Goal: Task Accomplishment & Management: Use online tool/utility

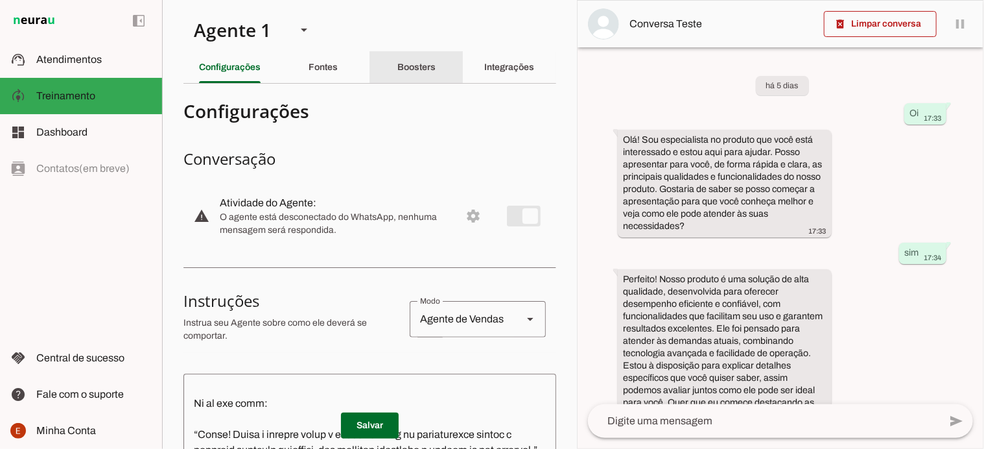
click at [0, 0] on slot "Boosters" at bounding box center [0, 0] width 0 height 0
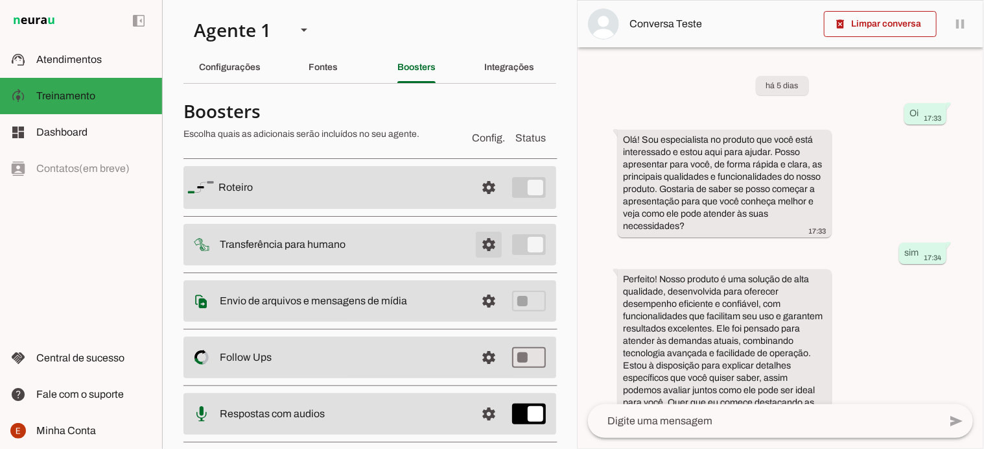
click at [477, 203] on span at bounding box center [488, 187] width 31 height 31
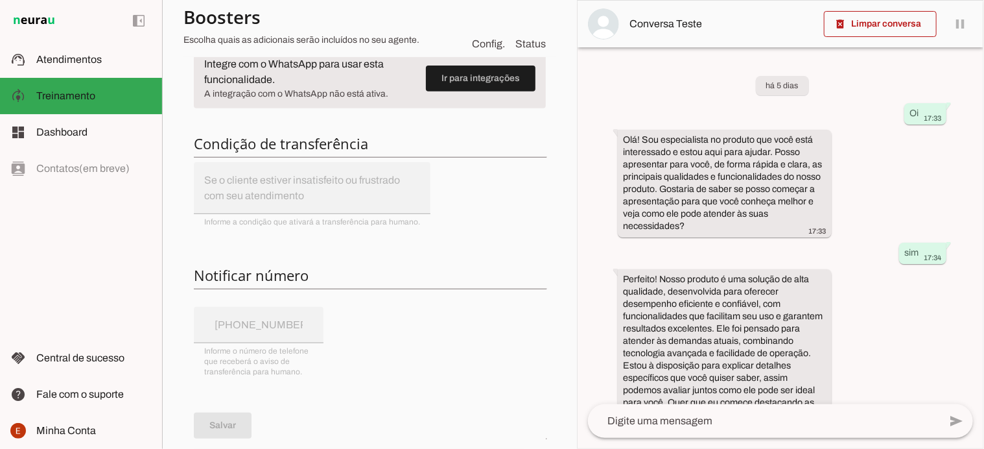
scroll to position [223, 0]
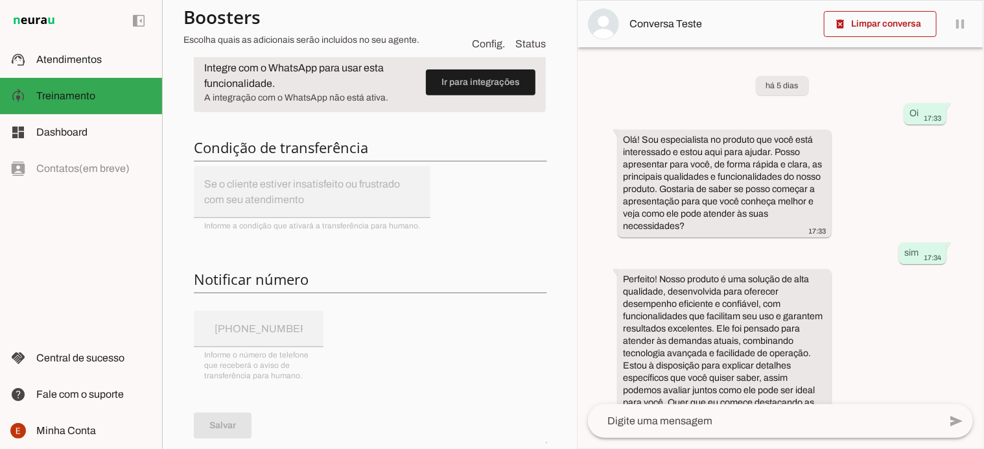
drag, startPoint x: 181, startPoint y: 144, endPoint x: 406, endPoint y: 147, distance: 224.3
click at [406, 147] on section "Agente 1 Criar Agente Você atingiu o limite de IAs Neurau permitidas. Atualize …" at bounding box center [369, 224] width 415 height 449
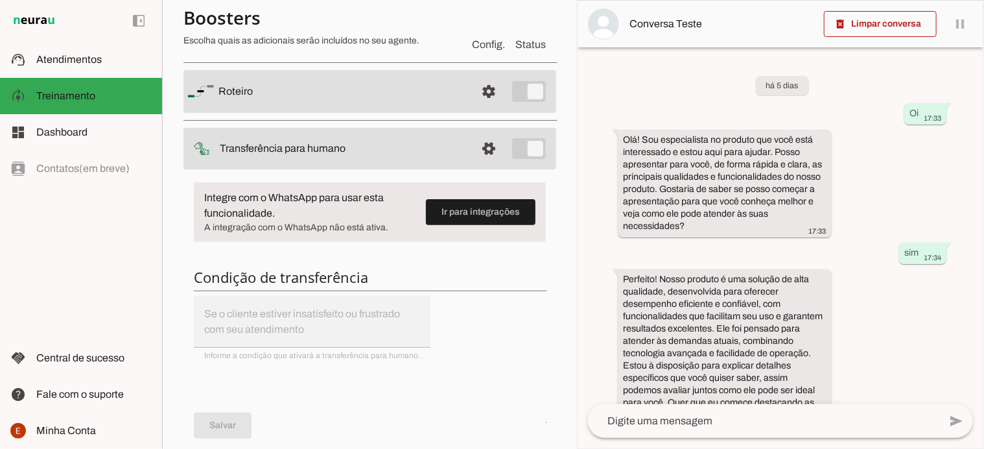
scroll to position [95, 0]
drag, startPoint x: 215, startPoint y: 146, endPoint x: 353, endPoint y: 149, distance: 137.5
click at [353, 111] on md-item "settings Transferência para humano" at bounding box center [369, 90] width 373 height 43
drag, startPoint x: 191, startPoint y: 271, endPoint x: 429, endPoint y: 279, distance: 238.7
click at [429, 279] on div "Integre com o WhatsApp para usar esta funcionalidade. A integração com o WhatsA…" at bounding box center [369, 450] width 373 height 561
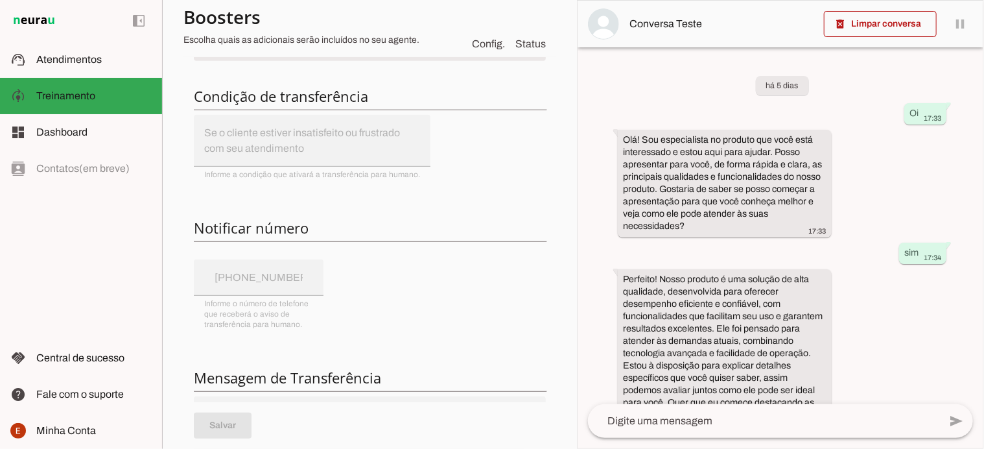
scroll to position [281, 0]
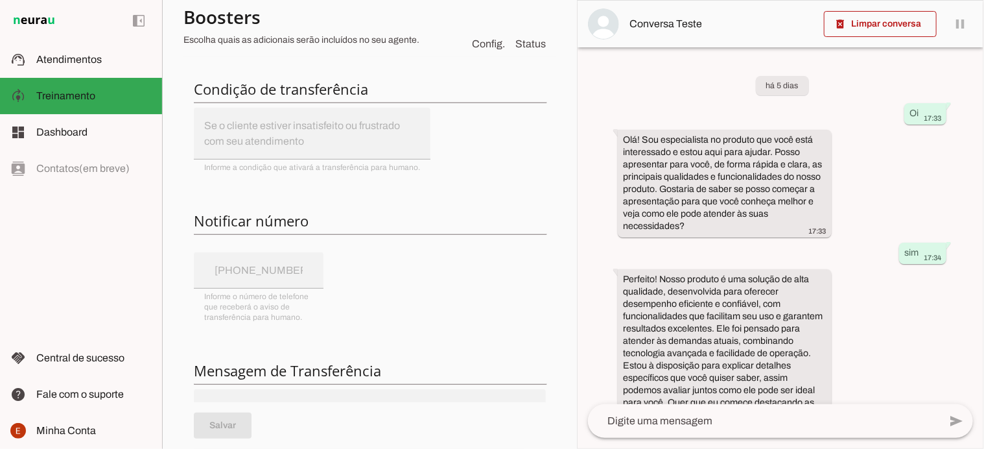
drag, startPoint x: 187, startPoint y: 218, endPoint x: 342, endPoint y: 216, distance: 154.9
click at [342, 216] on div "Integre com o WhatsApp para usar esta funcionalidade. A integração com o WhatsA…" at bounding box center [369, 264] width 373 height 561
drag, startPoint x: 197, startPoint y: 373, endPoint x: 425, endPoint y: 370, distance: 227.5
click at [425, 370] on h6 "Mensagem de Transferência" at bounding box center [370, 370] width 352 height 18
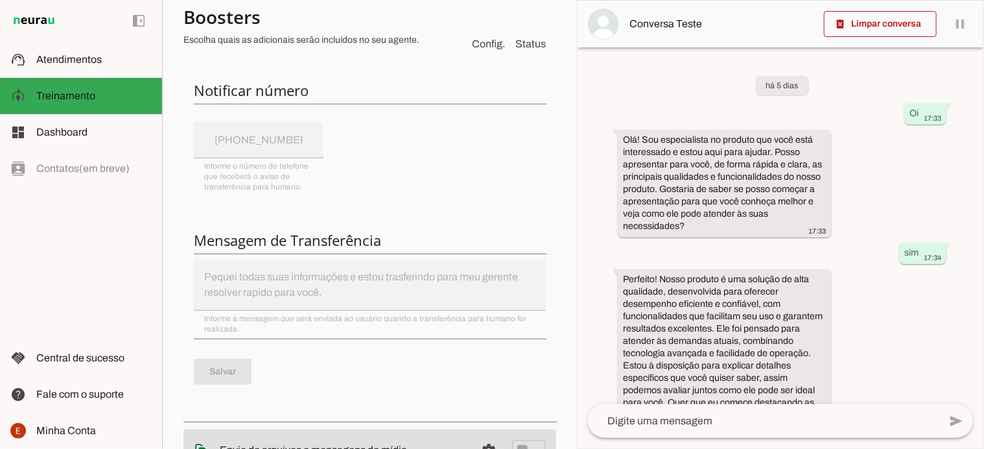
scroll to position [417, 0]
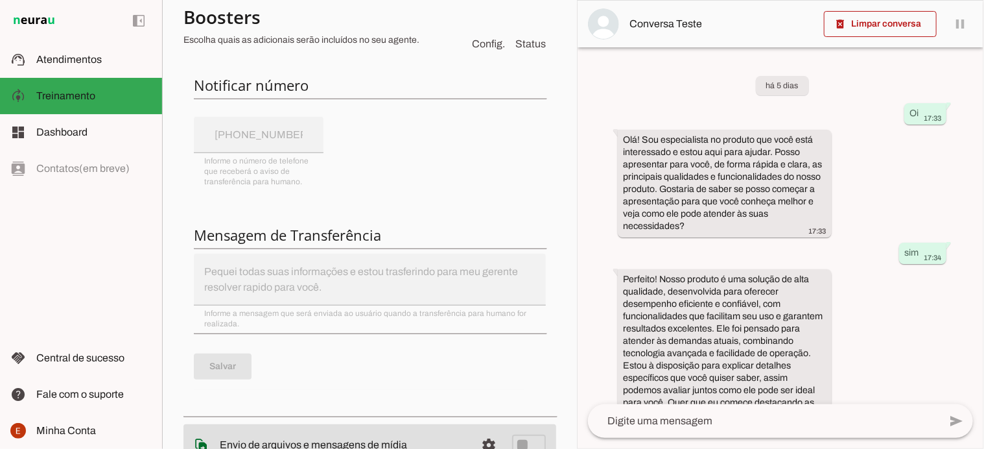
drag, startPoint x: 330, startPoint y: 283, endPoint x: 197, endPoint y: 231, distance: 142.9
click at [197, 231] on div "Integre com o WhatsApp para usar esta funcionalidade. A integração com o WhatsA…" at bounding box center [369, 128] width 373 height 561
drag, startPoint x: 200, startPoint y: 306, endPoint x: 246, endPoint y: 326, distance: 50.8
click at [246, 326] on div "Integre com o WhatsApp para usar esta funcionalidade. A integração com o WhatsA…" at bounding box center [369, 128] width 373 height 561
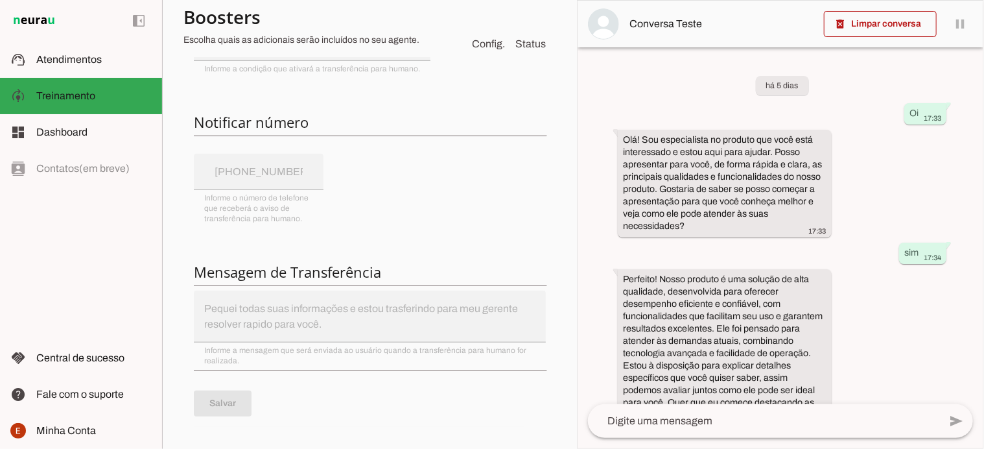
scroll to position [378, 0]
drag, startPoint x: 313, startPoint y: 225, endPoint x: 207, endPoint y: 202, distance: 108.2
click at [207, 202] on div "Integre com o WhatsApp para usar esta funcionalidade. A integração com o WhatsA…" at bounding box center [369, 167] width 373 height 561
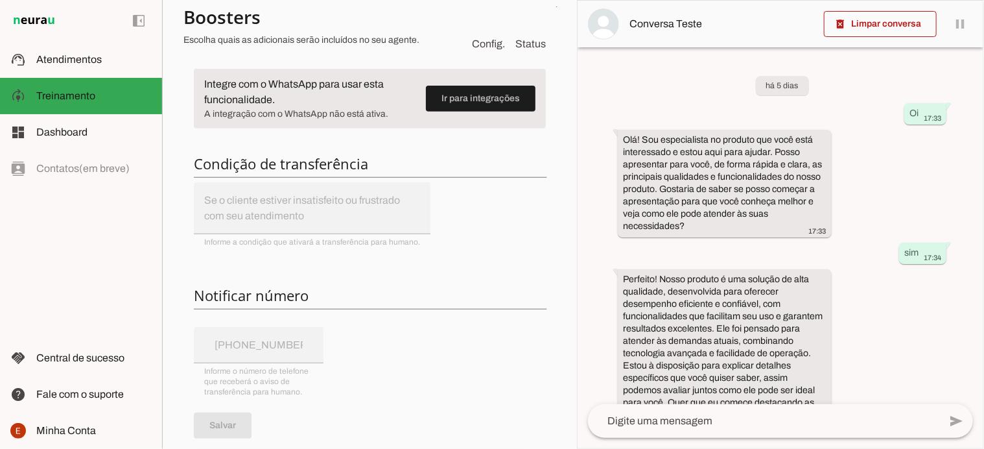
scroll to position [206, 0]
drag, startPoint x: 200, startPoint y: 239, endPoint x: 422, endPoint y: 247, distance: 222.5
click at [422, 247] on div "Integre com o WhatsApp para usar esta funcionalidade. A integração com o WhatsA…" at bounding box center [369, 339] width 373 height 561
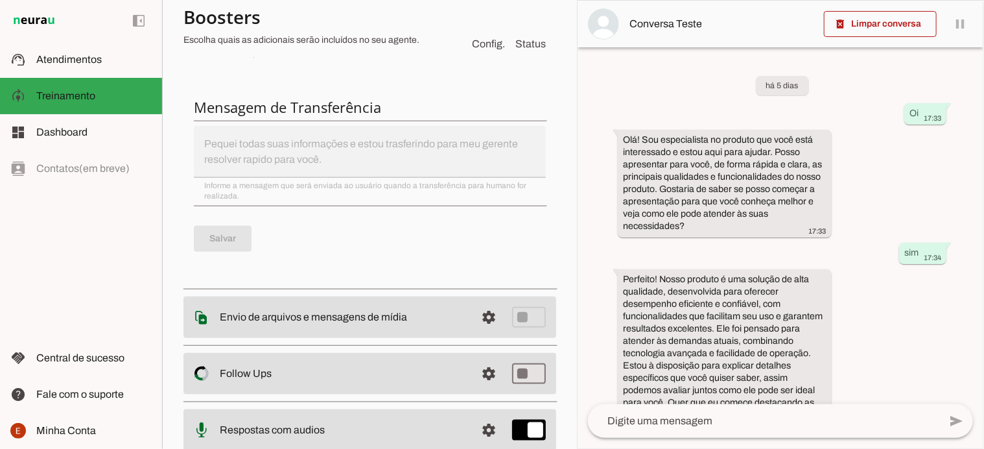
scroll to position [645, 0]
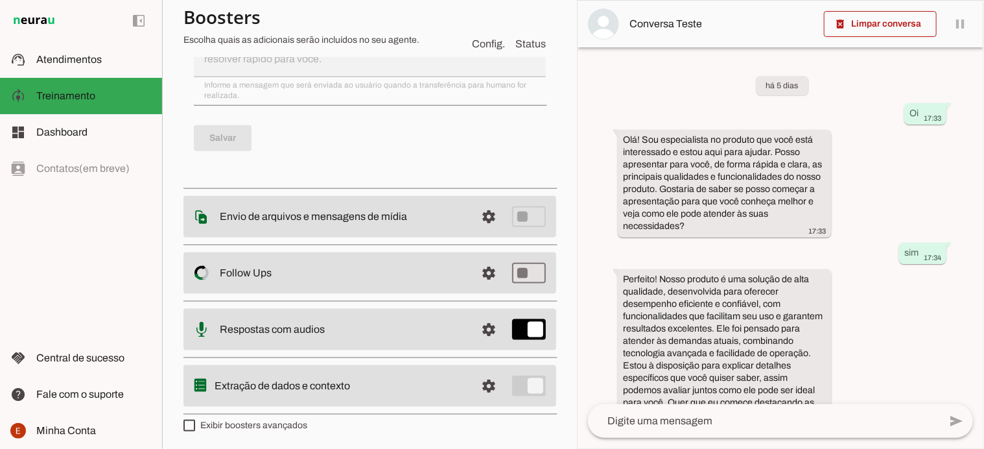
click at [0, 0] on slot "Extração de dados e contexto" at bounding box center [0, 0] width 0 height 0
drag, startPoint x: 213, startPoint y: 379, endPoint x: 354, endPoint y: 382, distance: 141.3
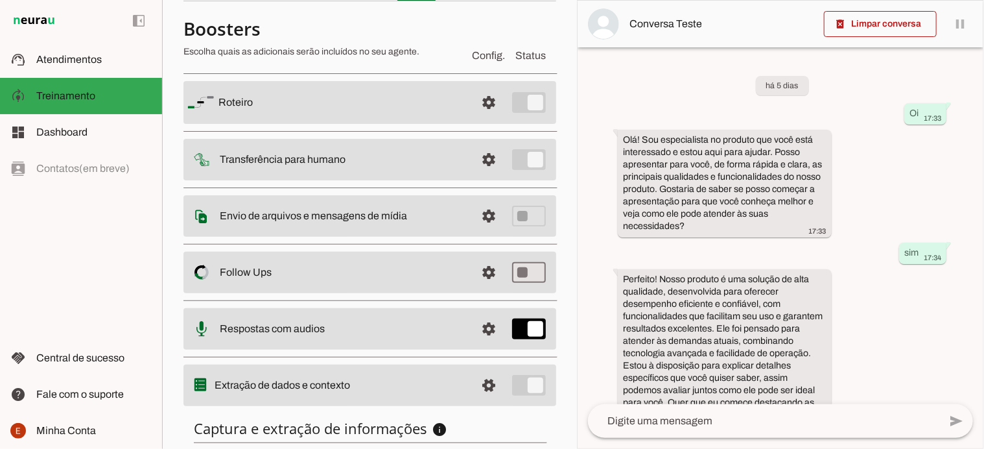
scroll to position [270, 0]
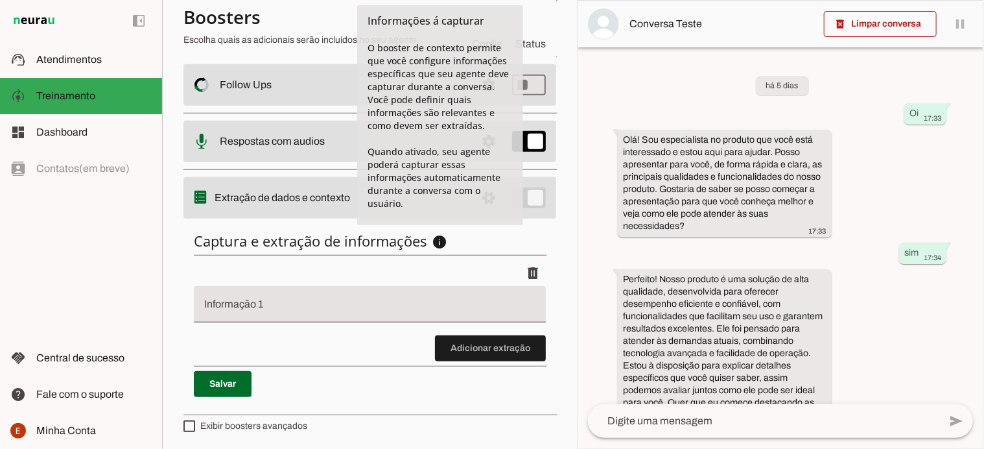
drag, startPoint x: 194, startPoint y: 239, endPoint x: 449, endPoint y: 240, distance: 254.7
click at [449, 240] on h6 "Captura e extração de informações info Informações á capturar O booster de cont…" at bounding box center [370, 240] width 352 height 18
drag, startPoint x: 456, startPoint y: 207, endPoint x: 367, endPoint y: 24, distance: 203.8
click at [367, 24] on tool-tip "Informações á capturar O booster de contexto permite que você configure informa…" at bounding box center [440, 115] width 166 height 220
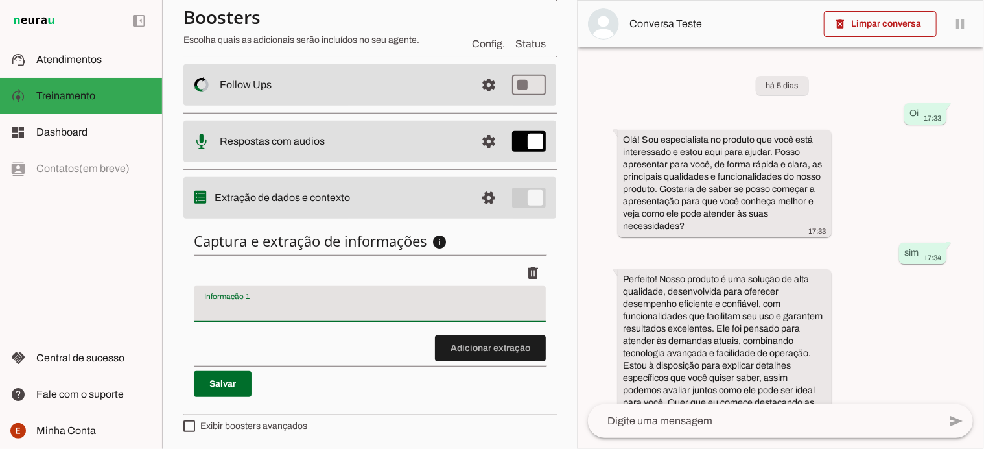
drag, startPoint x: 196, startPoint y: 302, endPoint x: 254, endPoint y: 294, distance: 58.9
click at [254, 294] on div at bounding box center [370, 304] width 352 height 36
drag, startPoint x: 254, startPoint y: 294, endPoint x: 202, endPoint y: 291, distance: 51.9
click at [202, 291] on div at bounding box center [370, 304] width 352 height 36
